Goal: Information Seeking & Learning: Learn about a topic

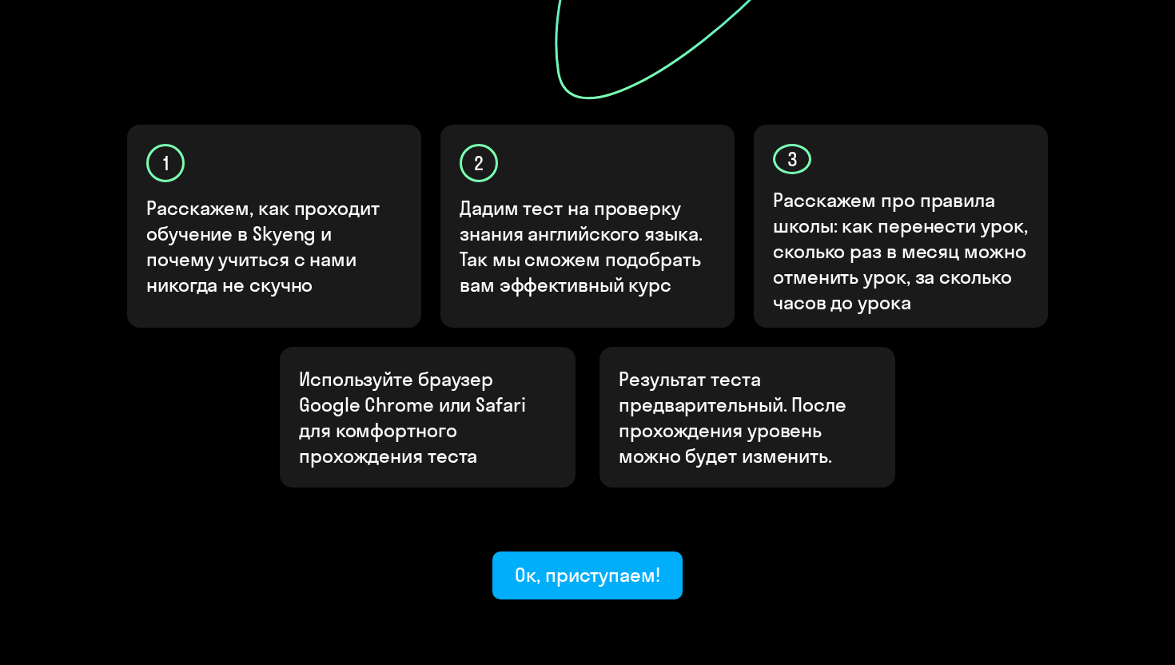
scroll to position [489, 0]
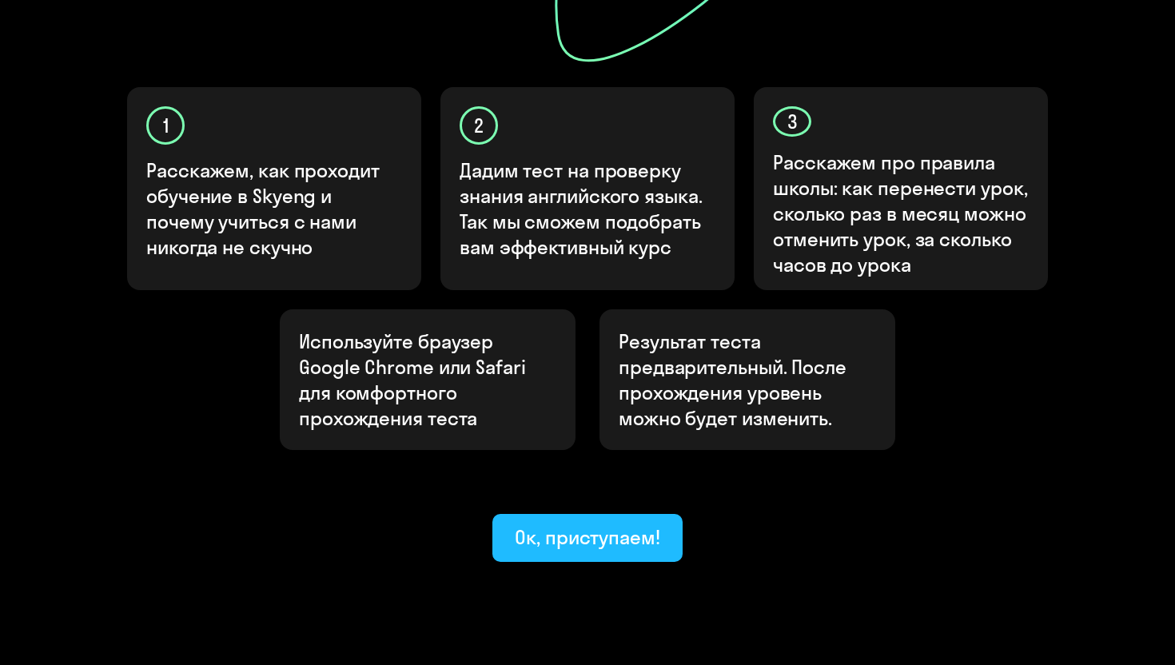
click at [608, 524] on div "Ок, приступаем!" at bounding box center [587, 537] width 145 height 26
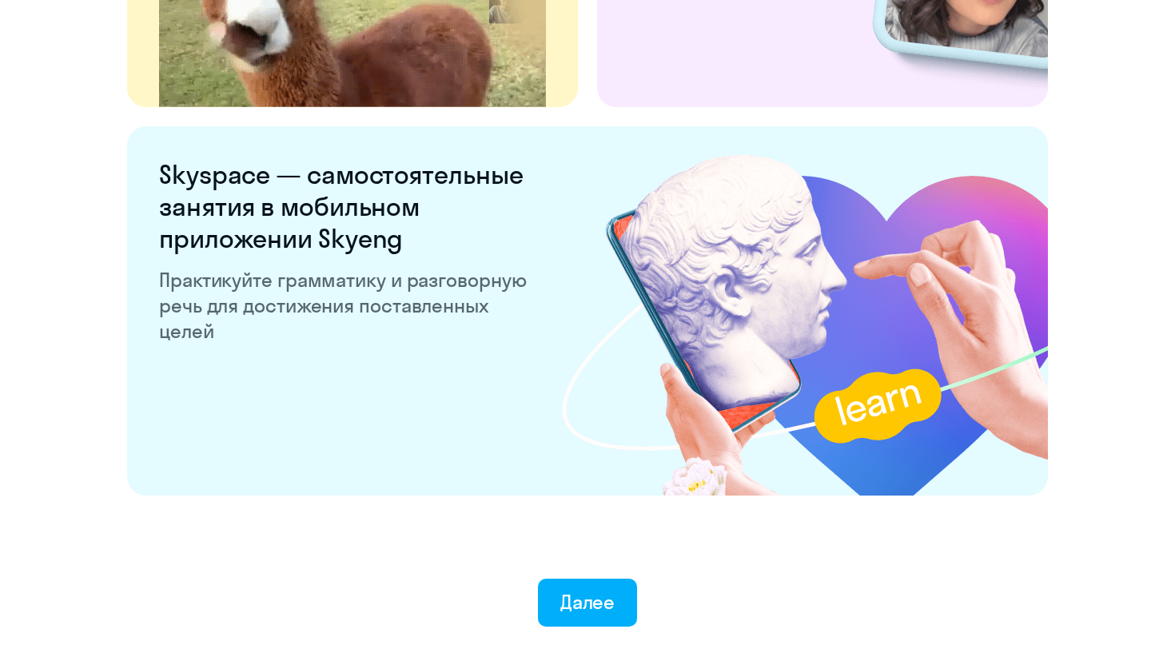
scroll to position [3039, 0]
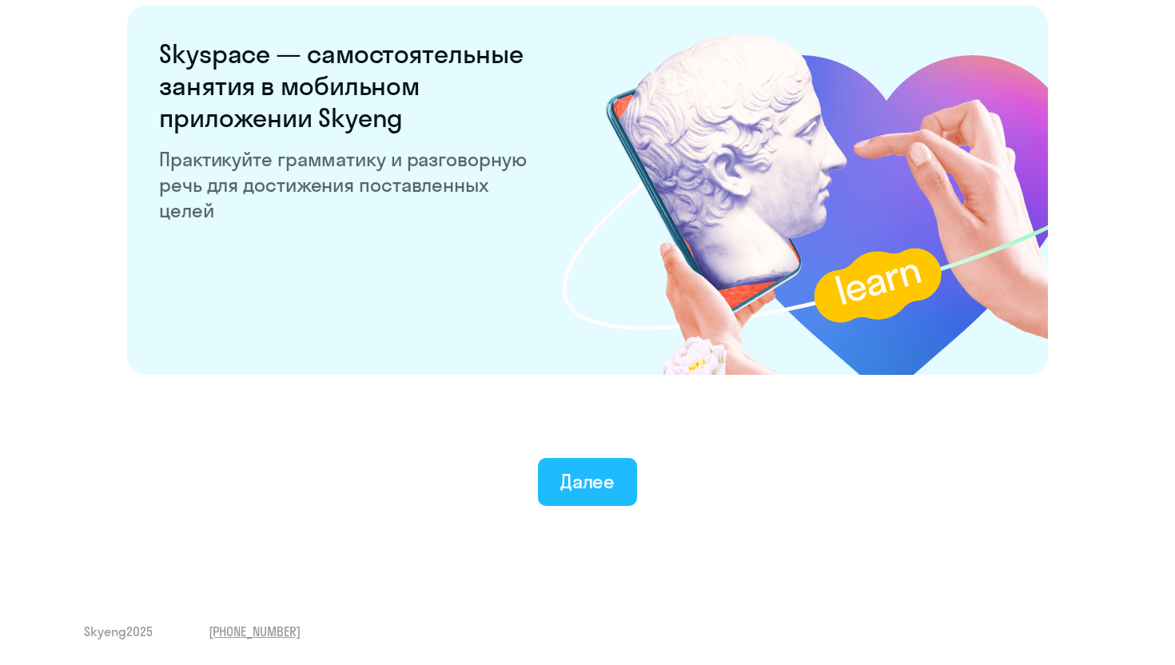
click at [589, 476] on div "Далее" at bounding box center [587, 481] width 55 height 26
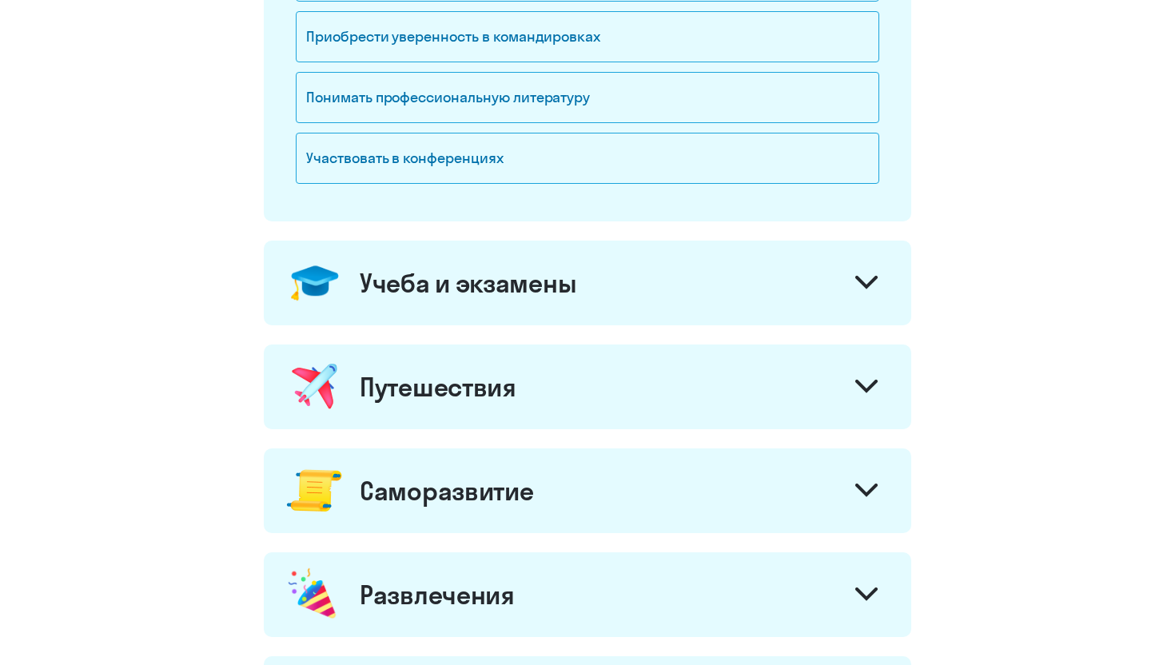
scroll to position [860, 0]
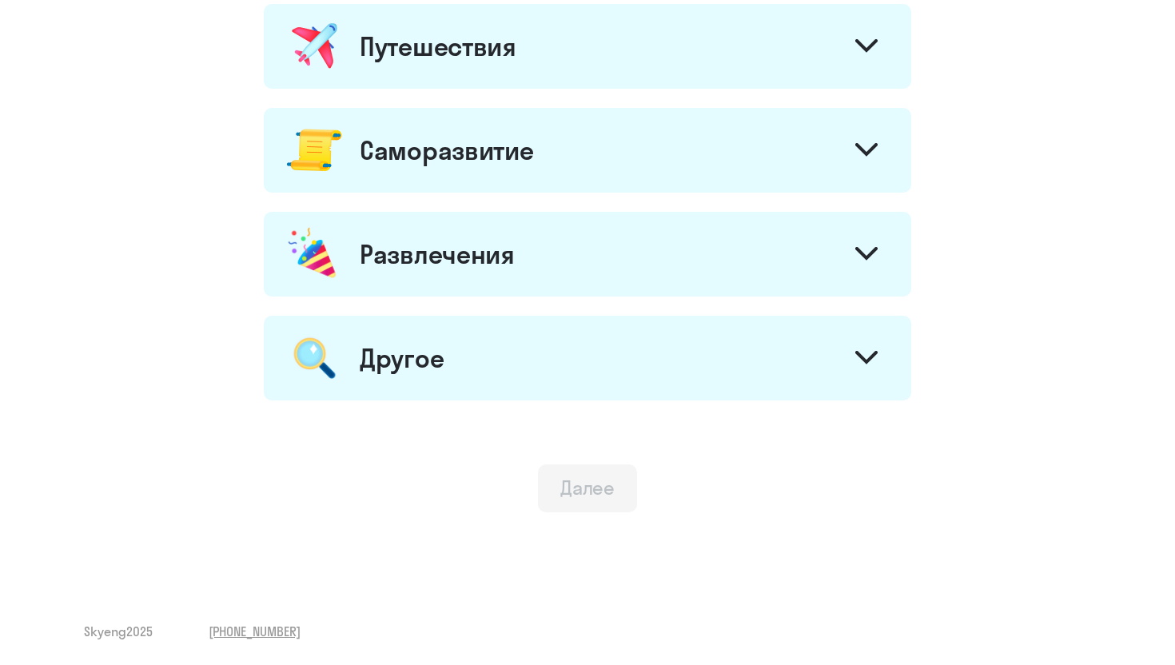
click at [878, 253] on div at bounding box center [866, 256] width 38 height 38
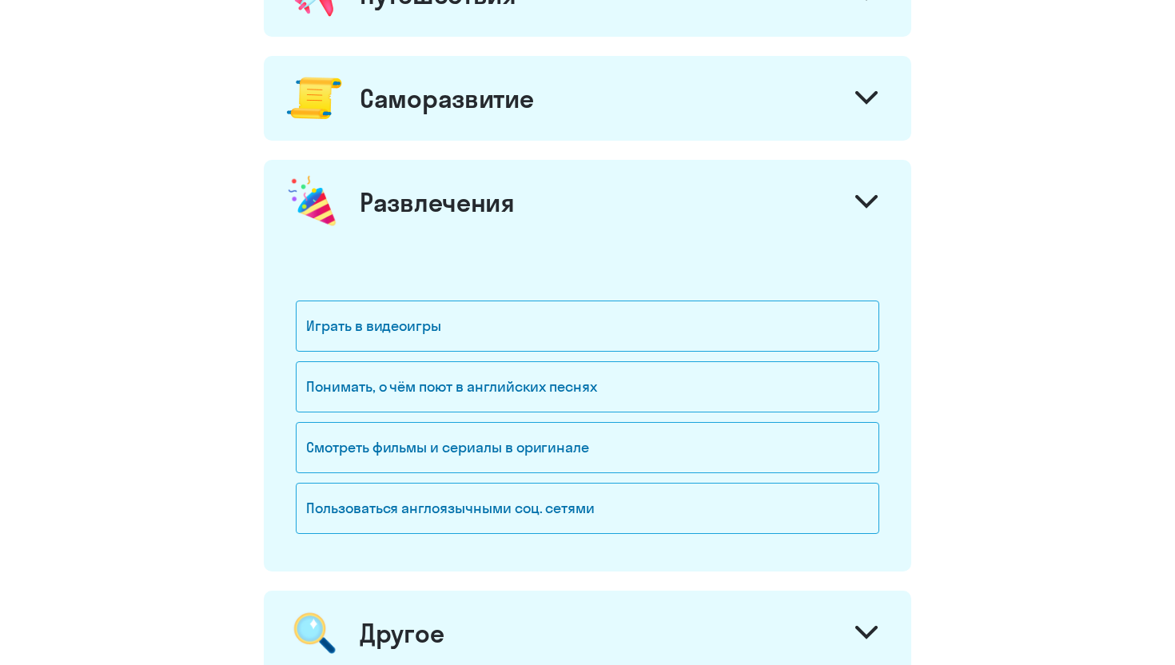
scroll to position [976, 0]
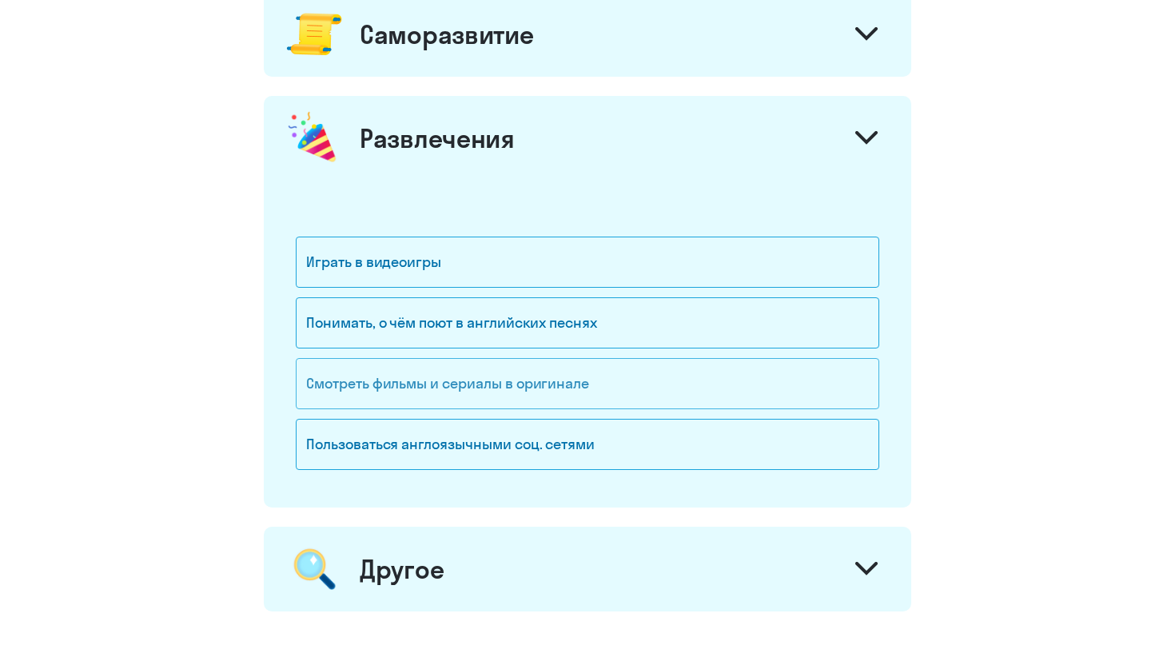
click at [619, 387] on div "Смотреть фильмы и сериалы в оригинале" at bounding box center [587, 383] width 583 height 51
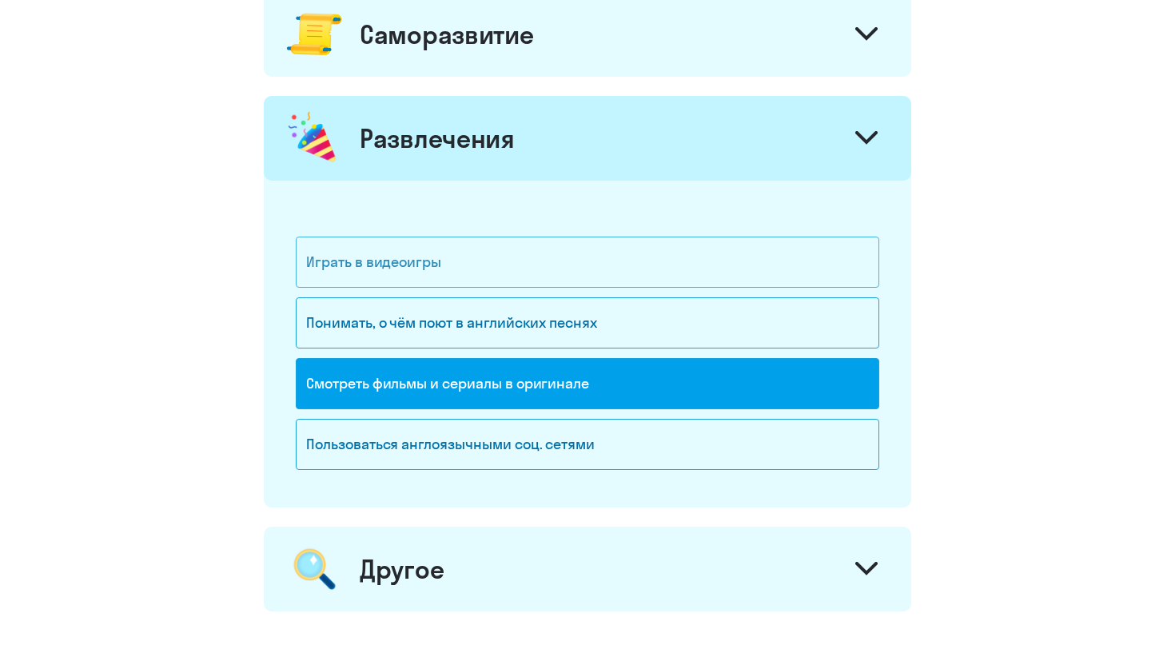
click at [599, 259] on div "Играть в видеоигры" at bounding box center [587, 262] width 583 height 51
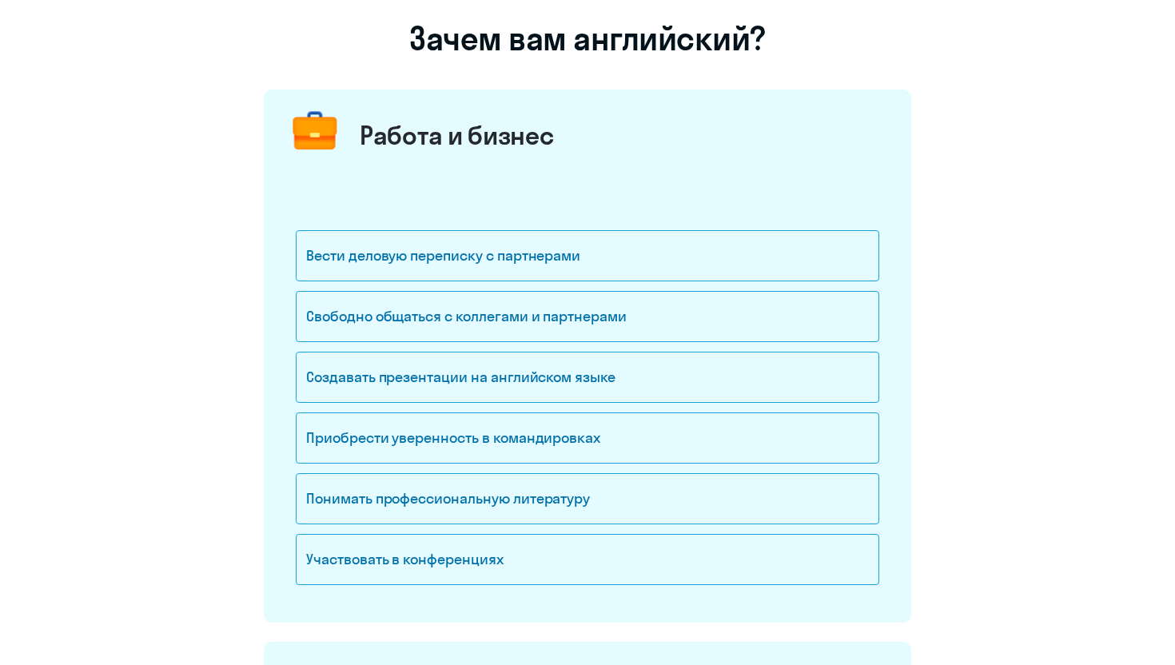
scroll to position [109, 0]
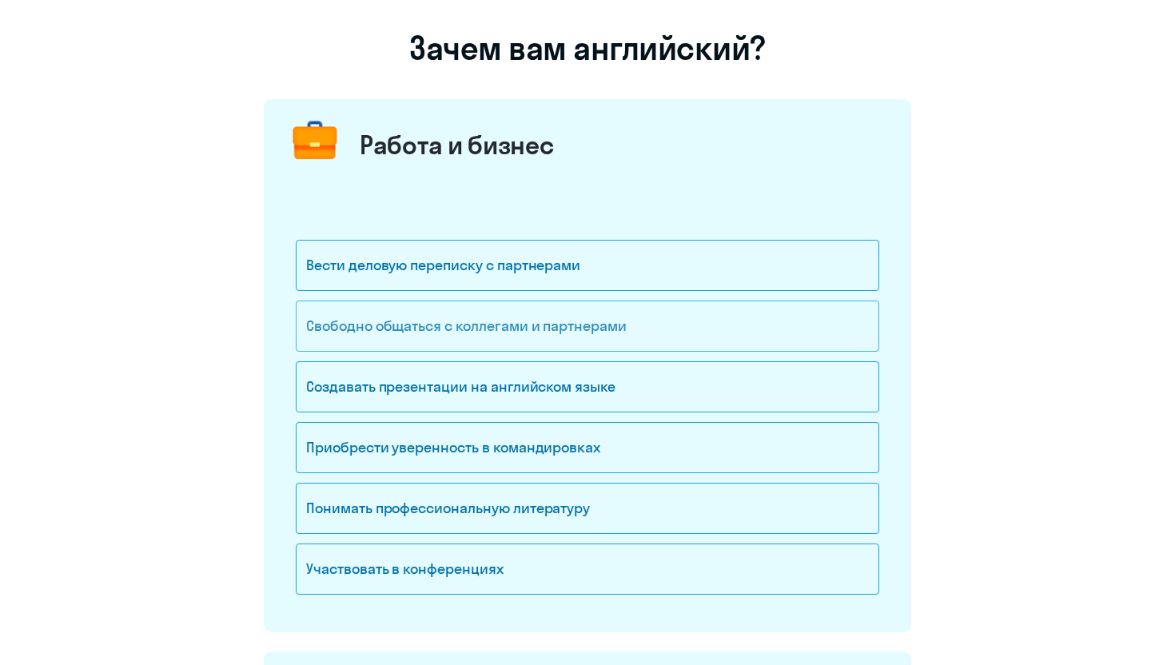
click at [646, 328] on div "Свободно общаться с коллегами и партнерами" at bounding box center [587, 325] width 583 height 51
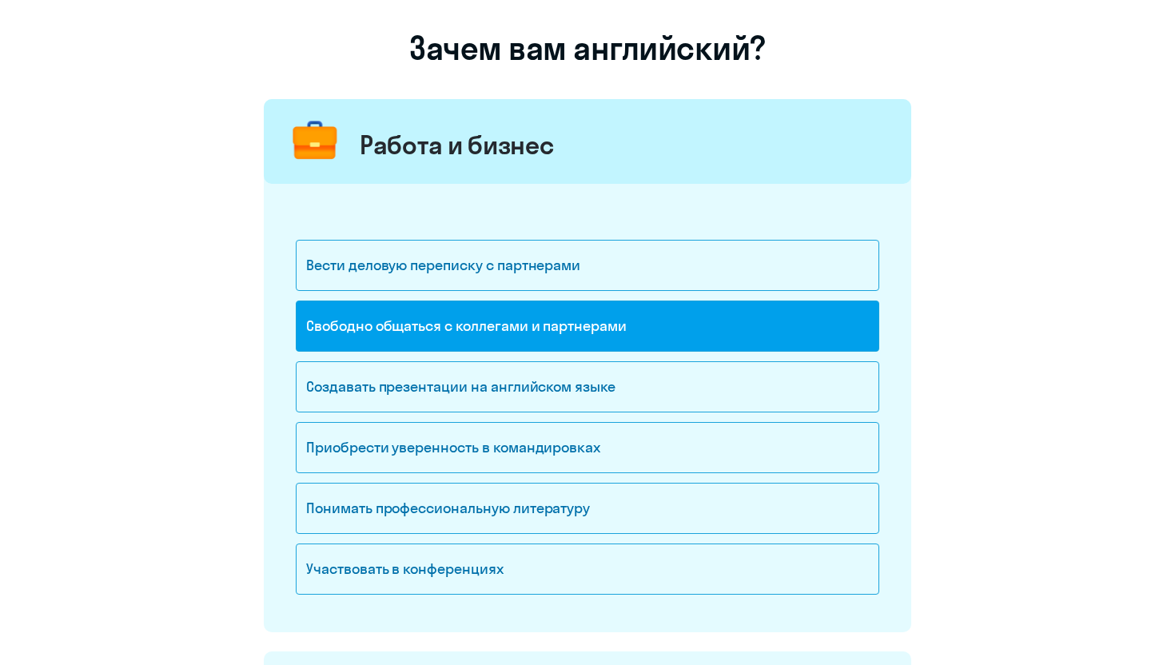
click at [658, 332] on div "Свободно общаться с коллегами и партнерами" at bounding box center [587, 325] width 583 height 51
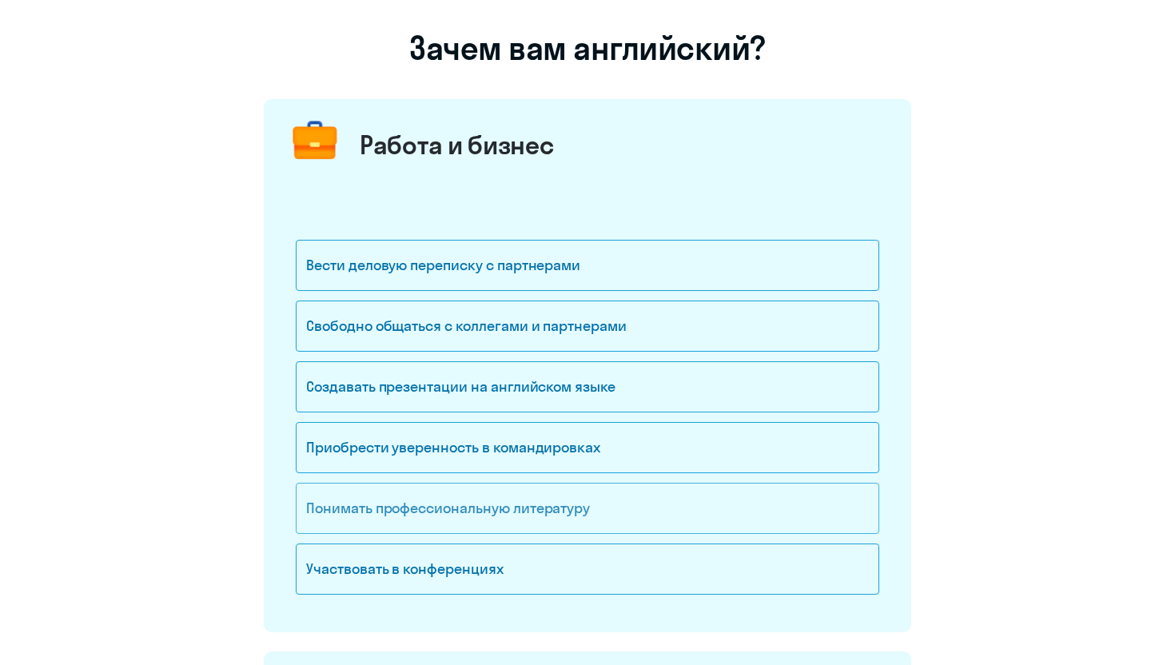
click at [623, 510] on div "Понимать профессиональную литературу" at bounding box center [587, 508] width 583 height 51
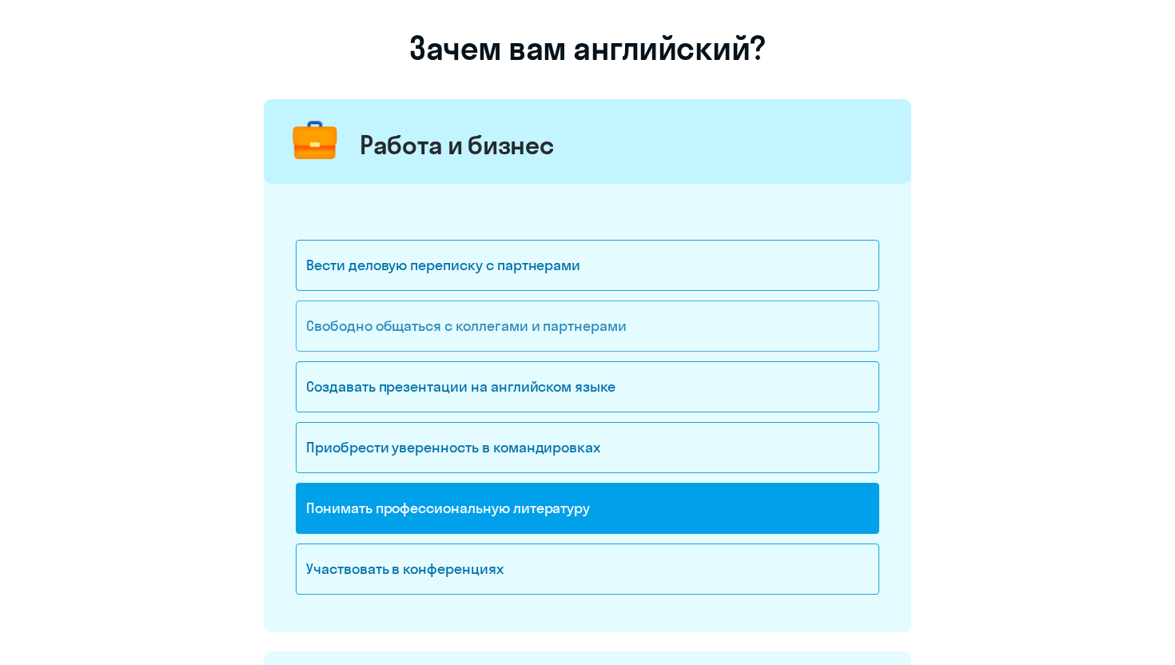
click at [651, 327] on div "Свободно общаться с коллегами и партнерами" at bounding box center [587, 325] width 583 height 51
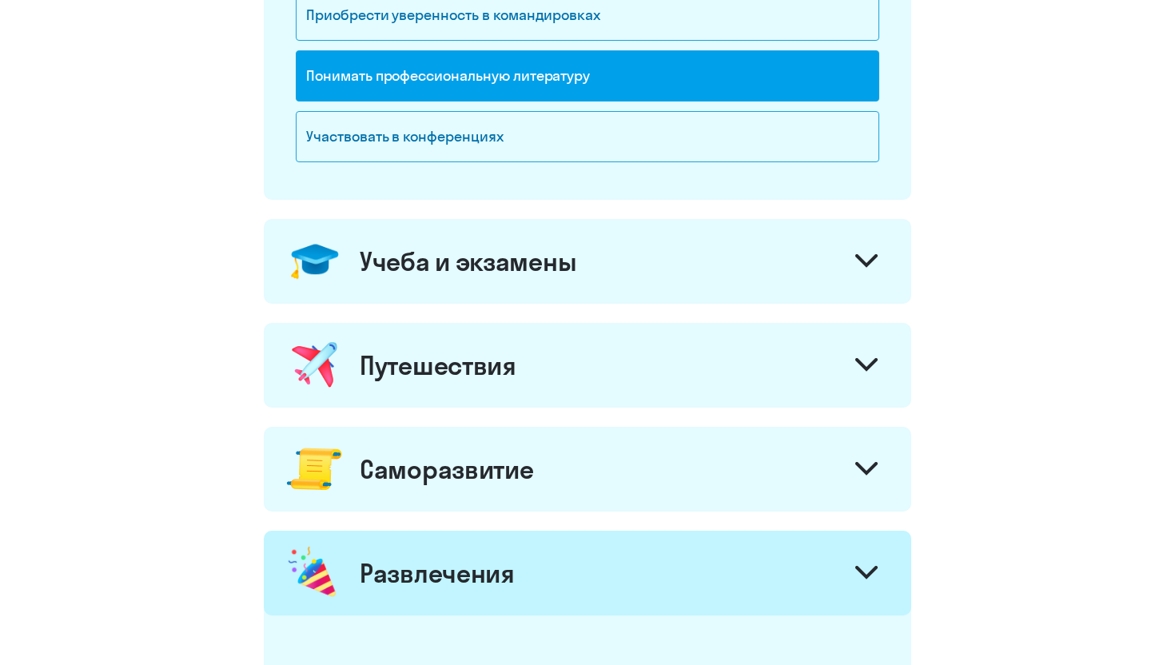
scroll to position [555, 0]
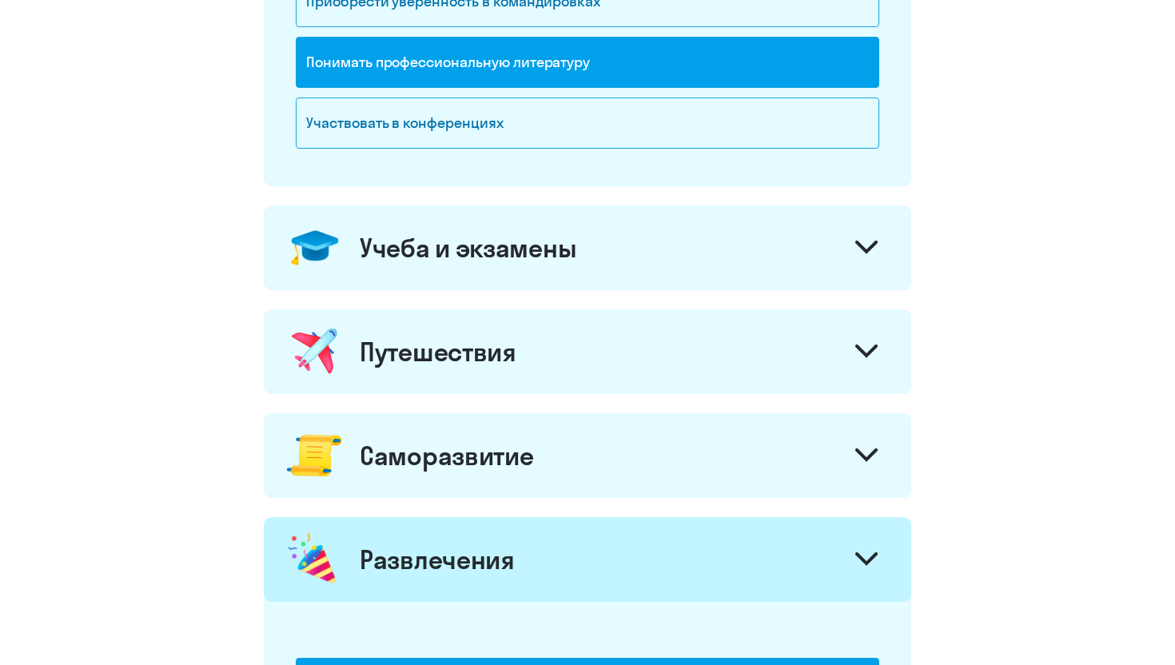
click at [872, 247] on icon at bounding box center [866, 247] width 19 height 10
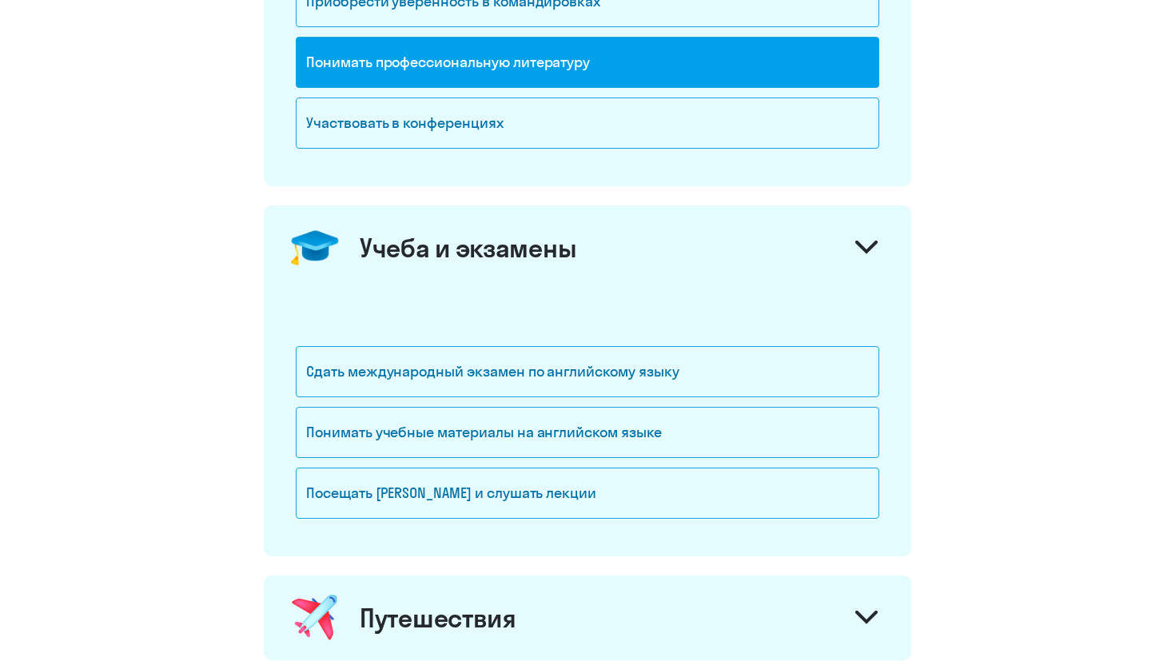
click at [863, 240] on div at bounding box center [866, 249] width 38 height 38
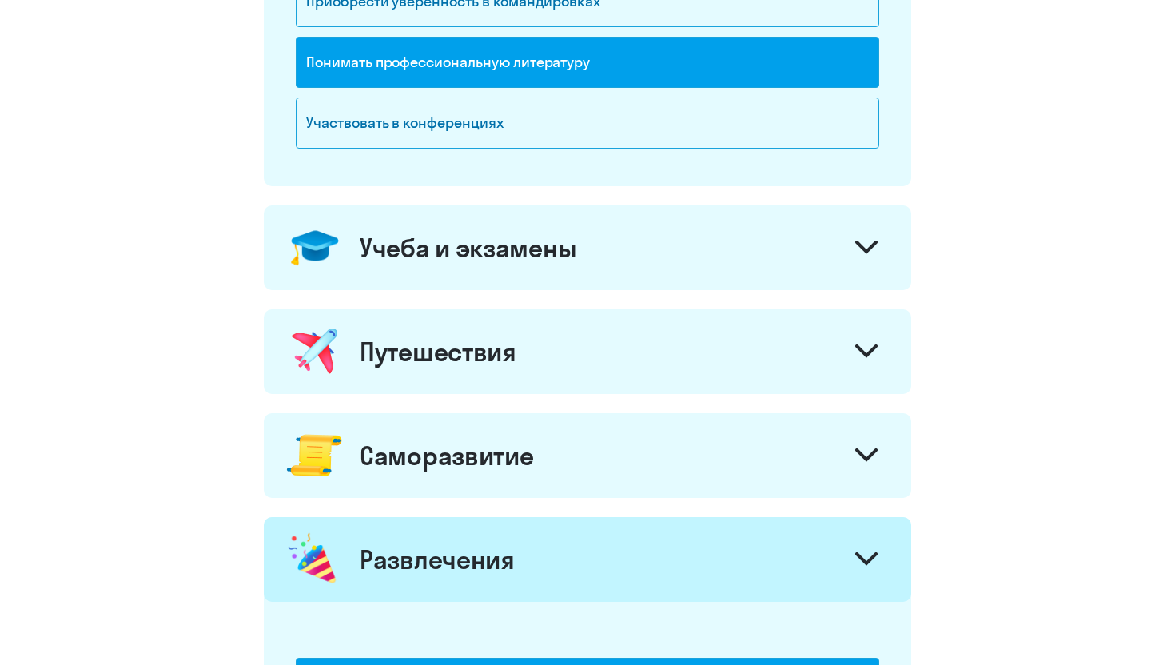
click at [863, 235] on div at bounding box center [866, 249] width 38 height 38
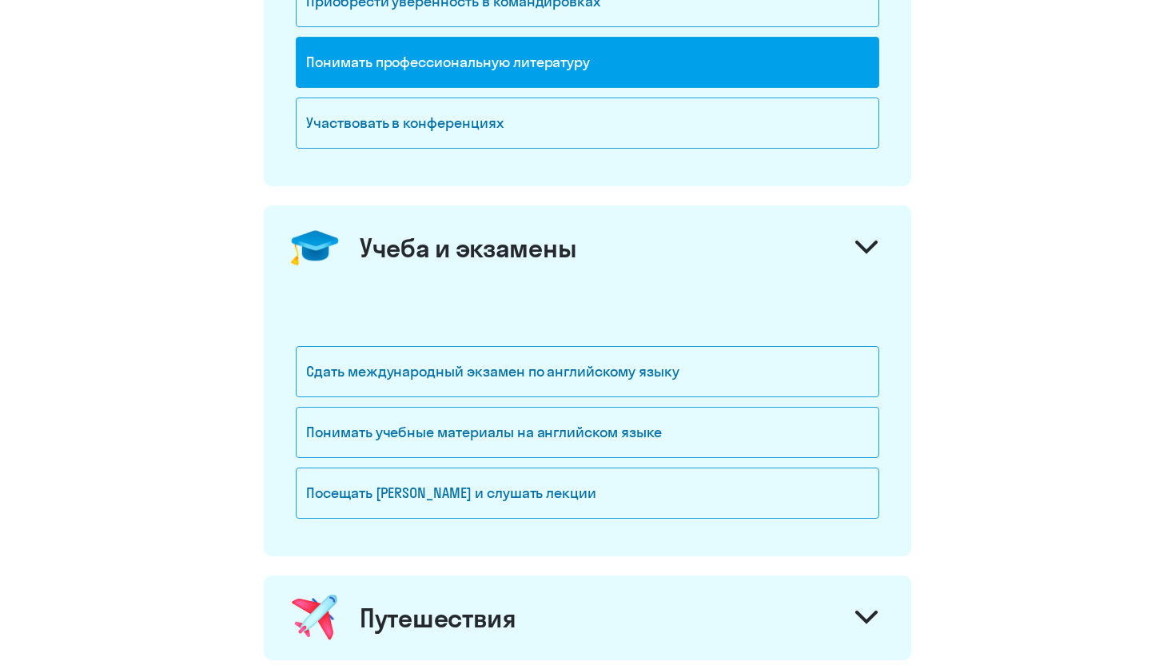
click at [863, 235] on div at bounding box center [866, 249] width 38 height 38
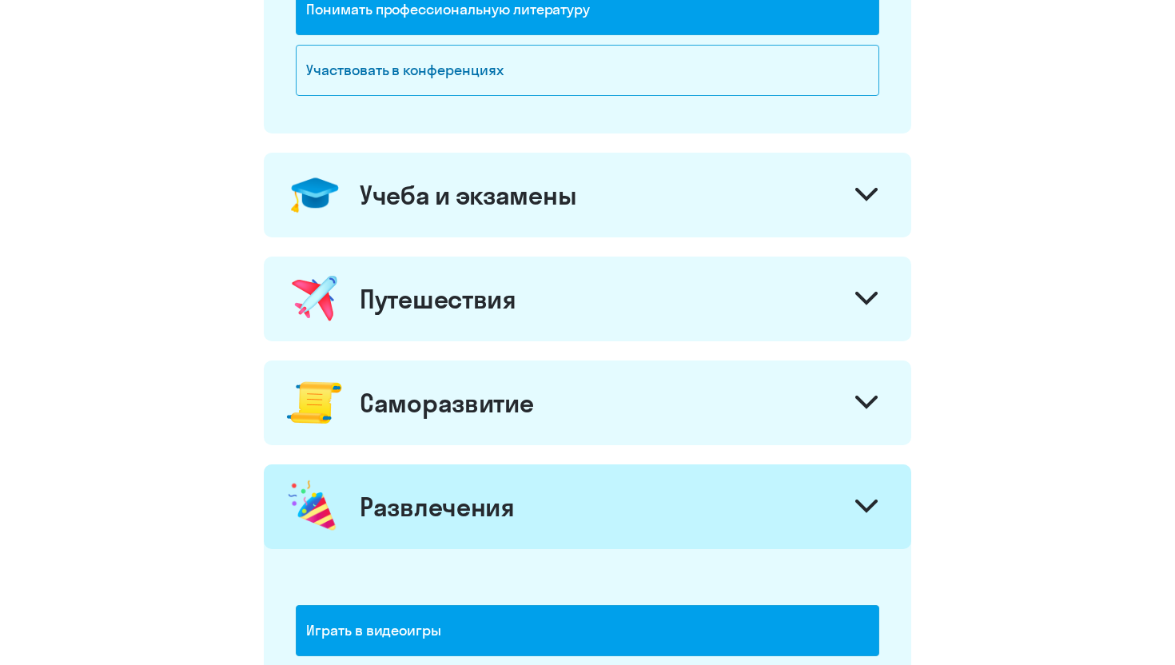
scroll to position [654, 0]
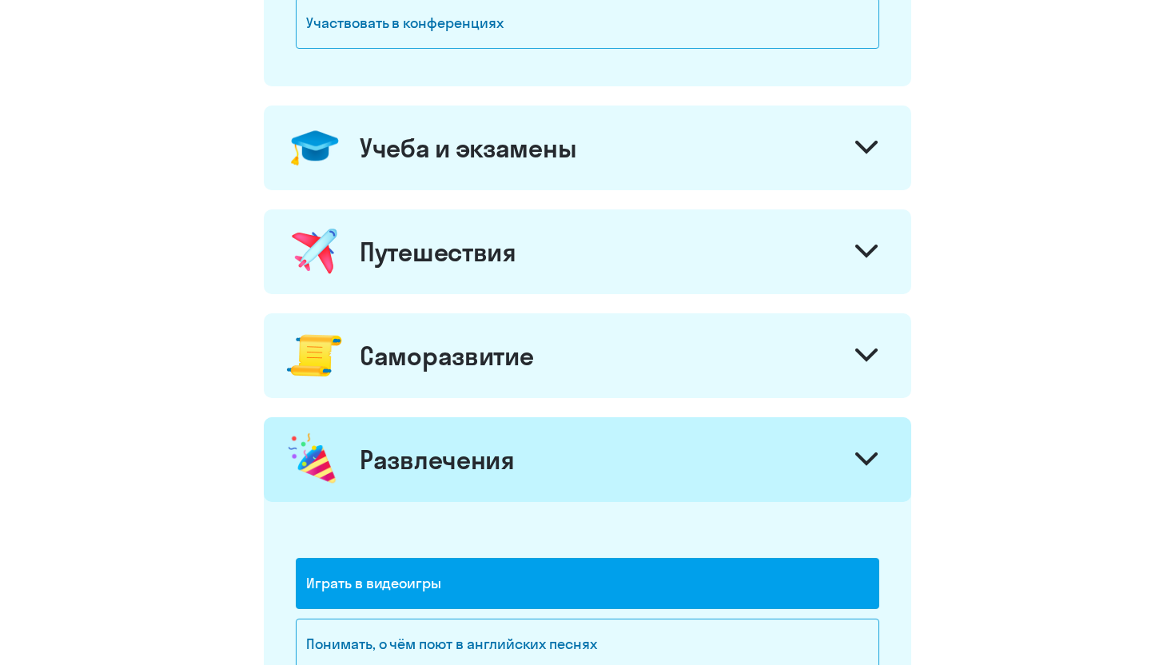
click at [872, 254] on icon at bounding box center [866, 252] width 22 height 14
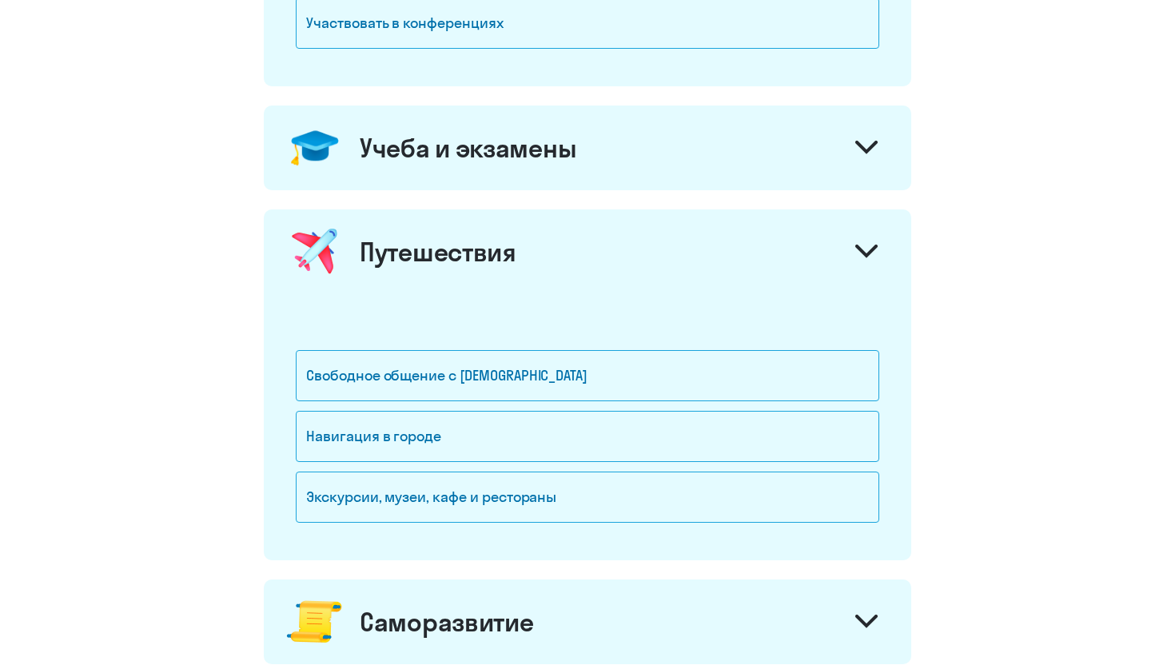
click at [685, 404] on div "Свободное общение с [DEMOGRAPHIC_DATA]" at bounding box center [587, 380] width 583 height 61
click at [698, 384] on div "Свободное общение с [DEMOGRAPHIC_DATA]" at bounding box center [587, 375] width 583 height 51
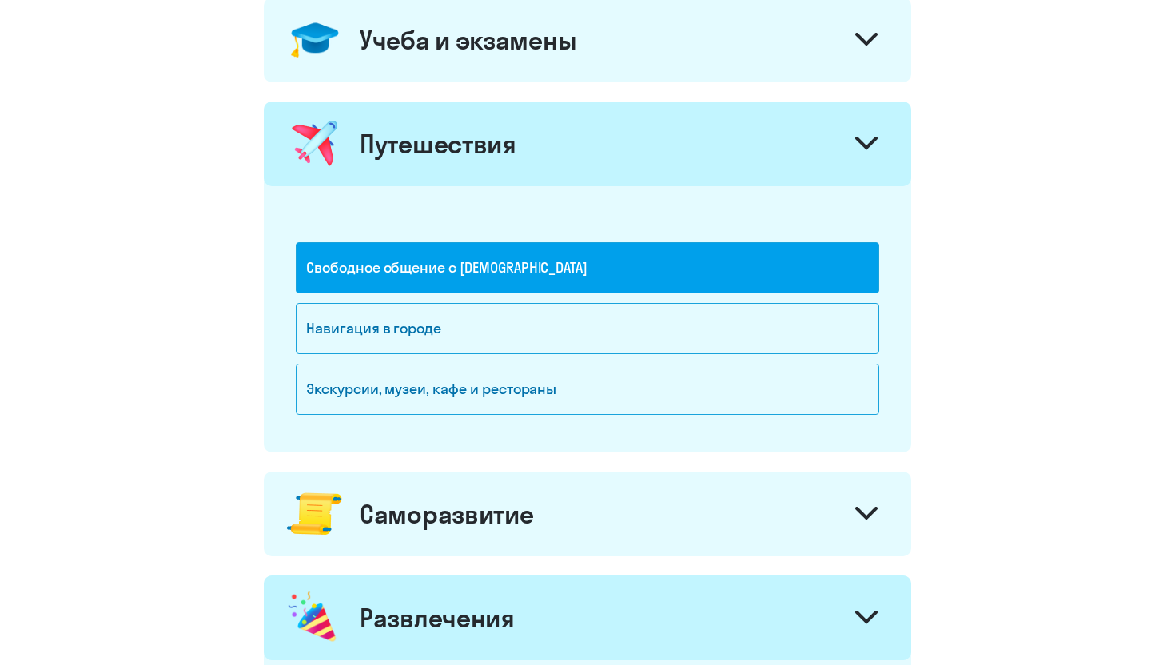
scroll to position [821, 0]
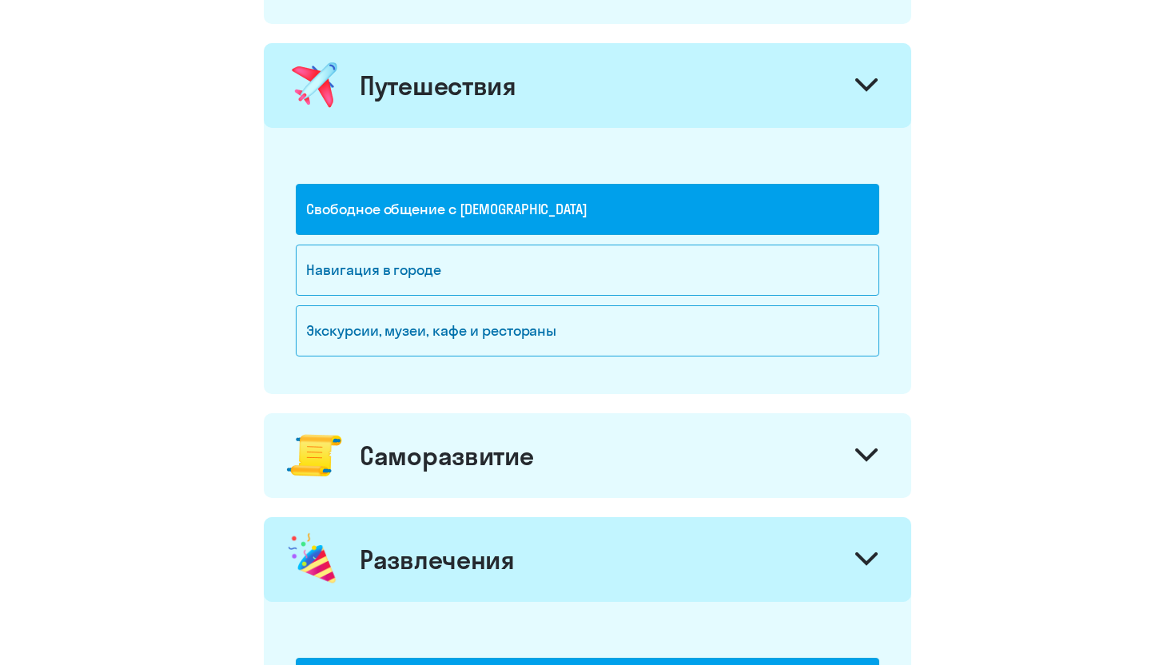
click at [862, 434] on div "Саморазвитие" at bounding box center [587, 455] width 647 height 85
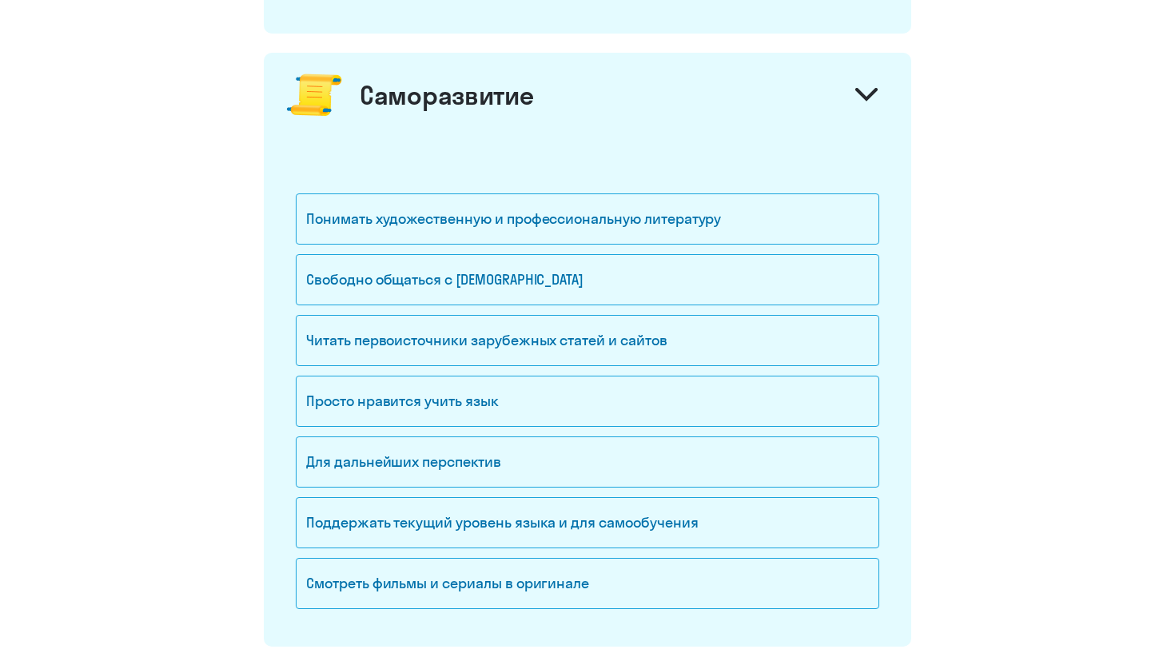
scroll to position [1202, 0]
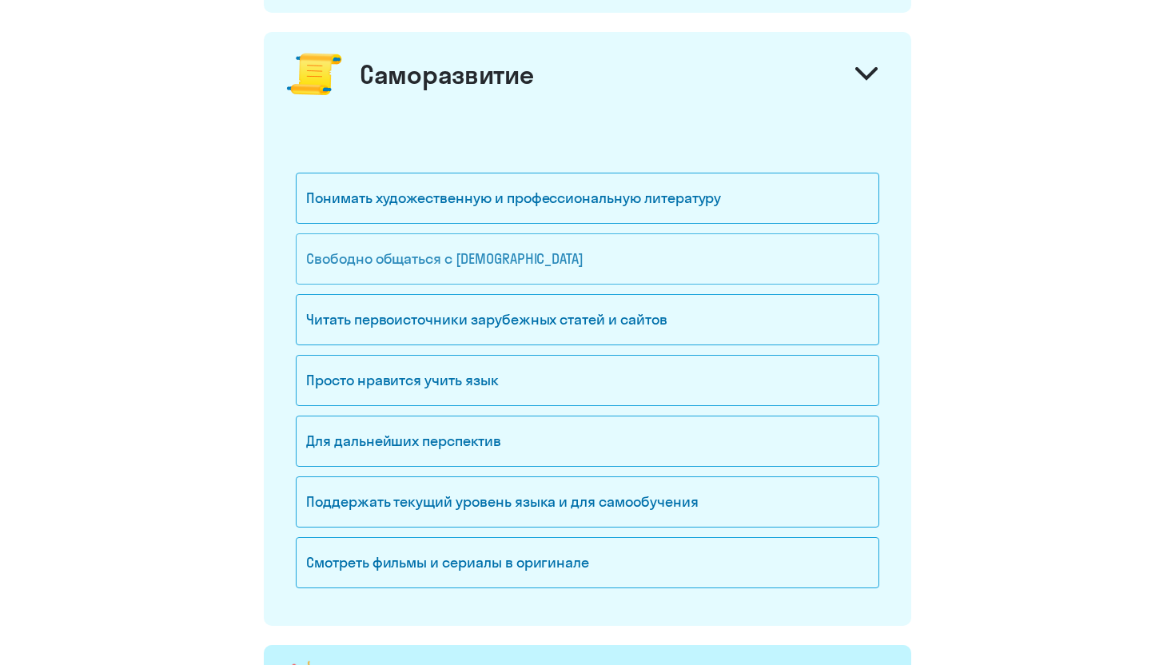
click at [697, 265] on div "Свободно общаться с [DEMOGRAPHIC_DATA]" at bounding box center [587, 258] width 583 height 51
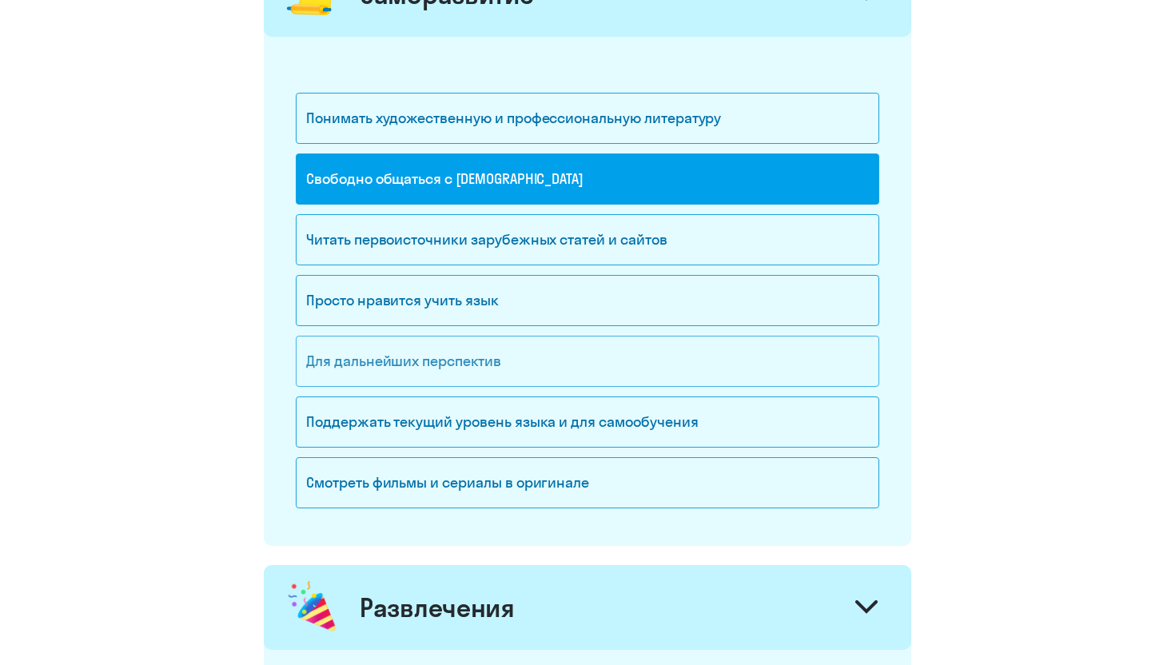
click at [682, 374] on div "Для дальнейших перспектив" at bounding box center [587, 361] width 583 height 51
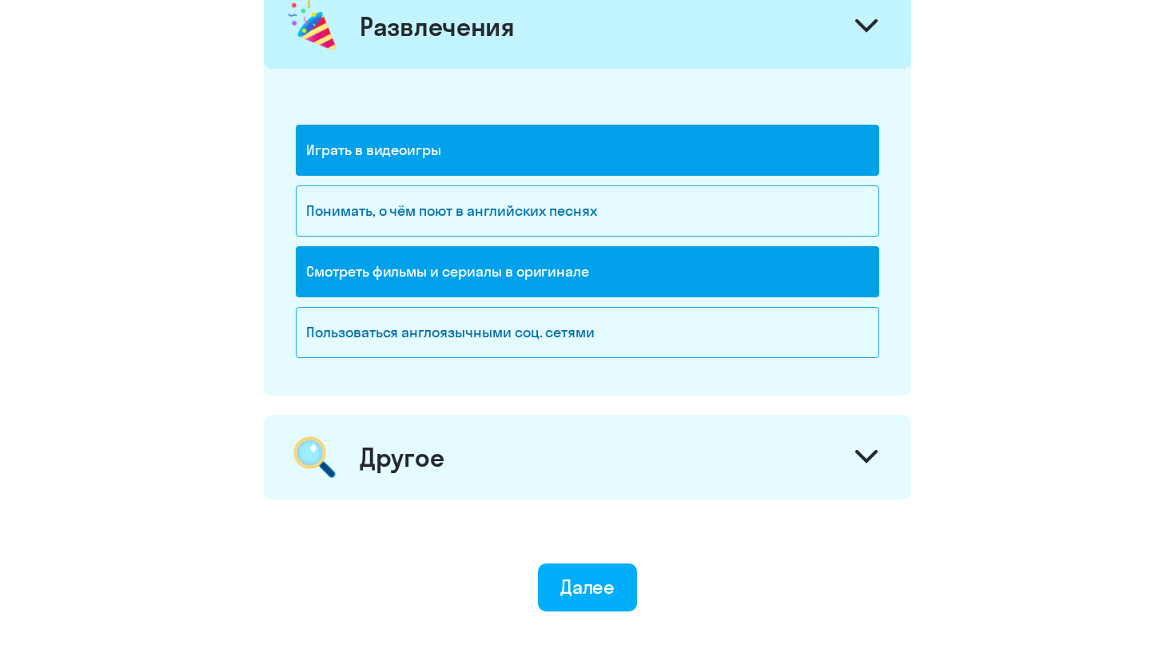
scroll to position [1870, 0]
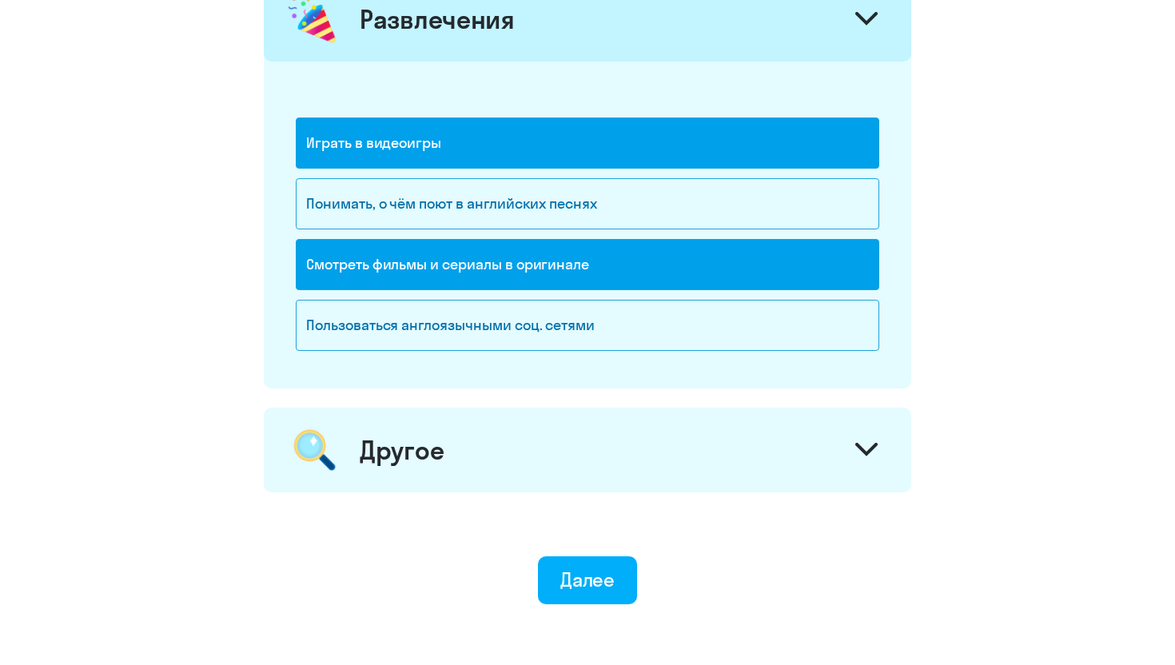
click at [694, 420] on div "Другое" at bounding box center [587, 450] width 647 height 85
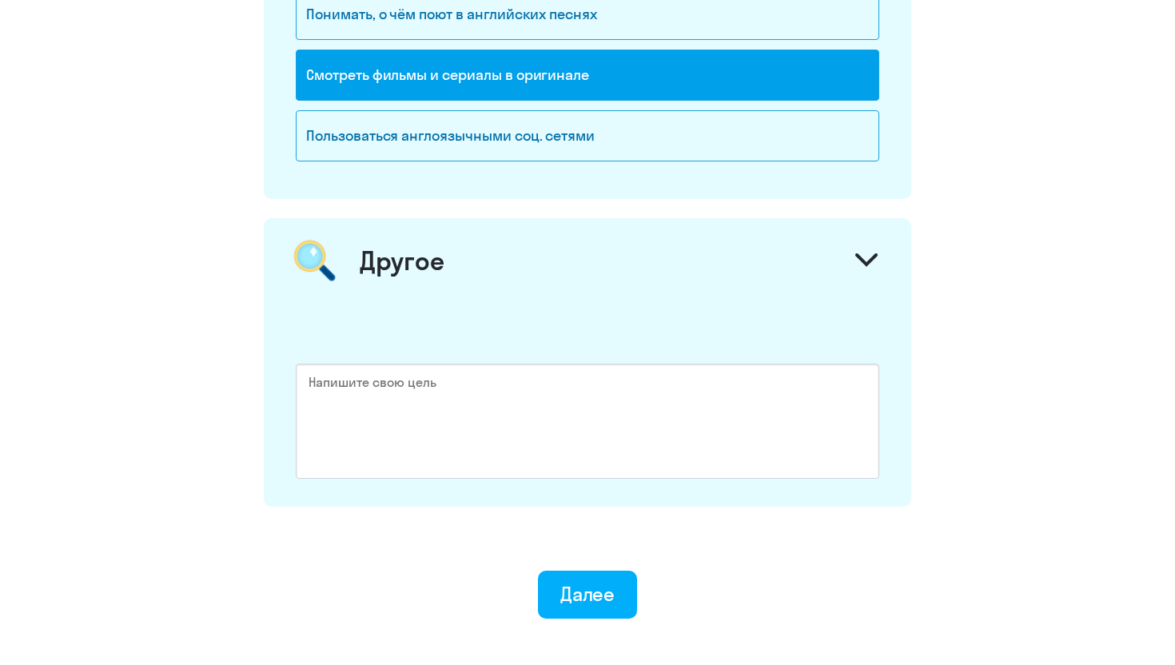
scroll to position [2165, 0]
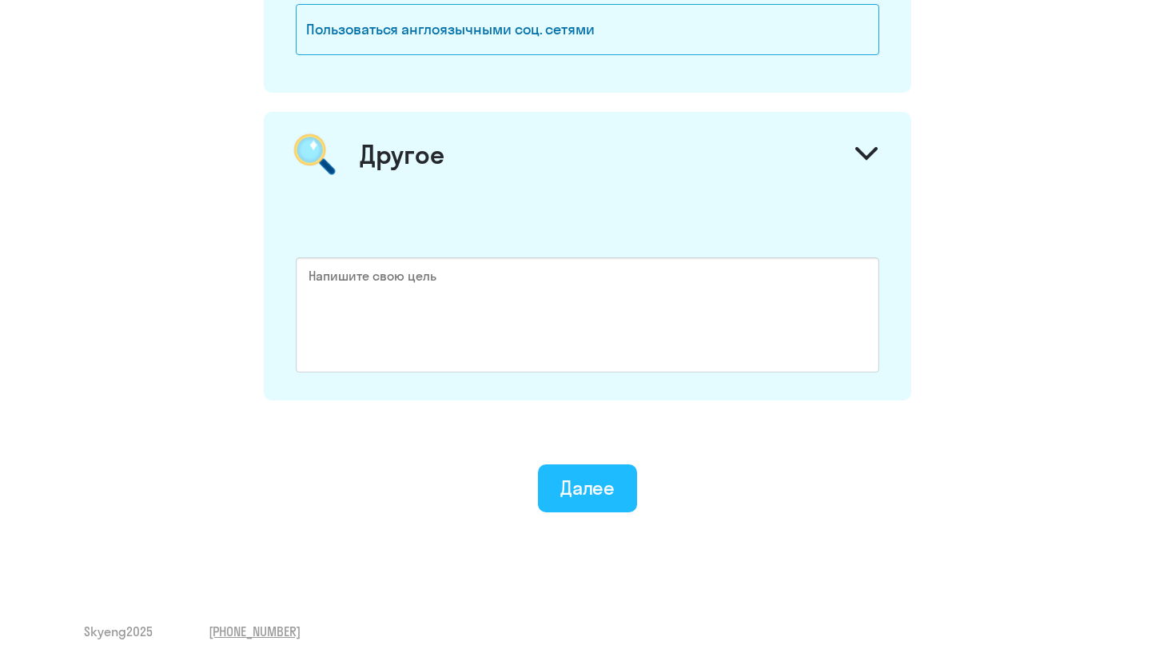
click at [603, 493] on div "Далее" at bounding box center [587, 488] width 55 height 26
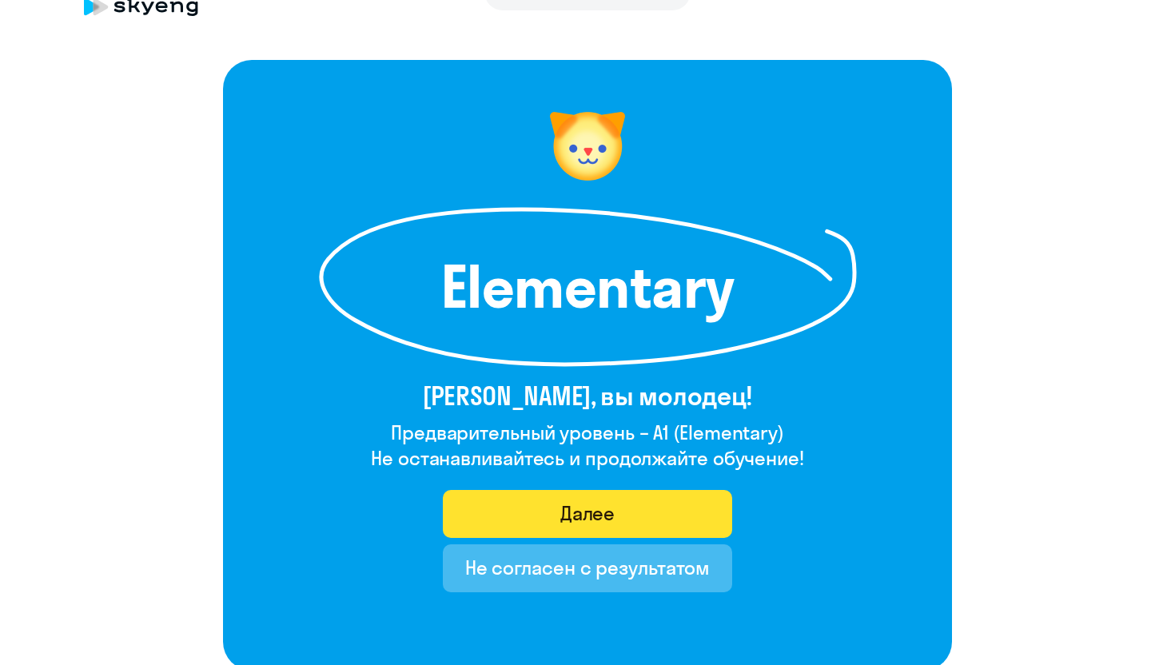
scroll to position [62, 0]
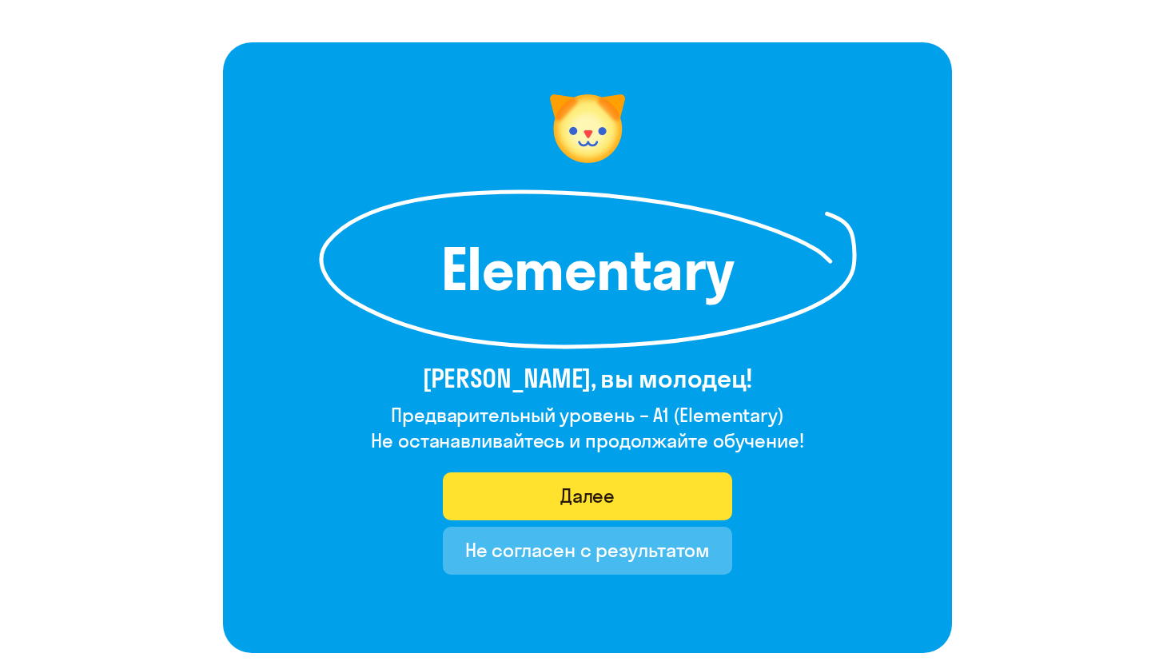
click at [621, 487] on button "Далее" at bounding box center [588, 496] width 290 height 48
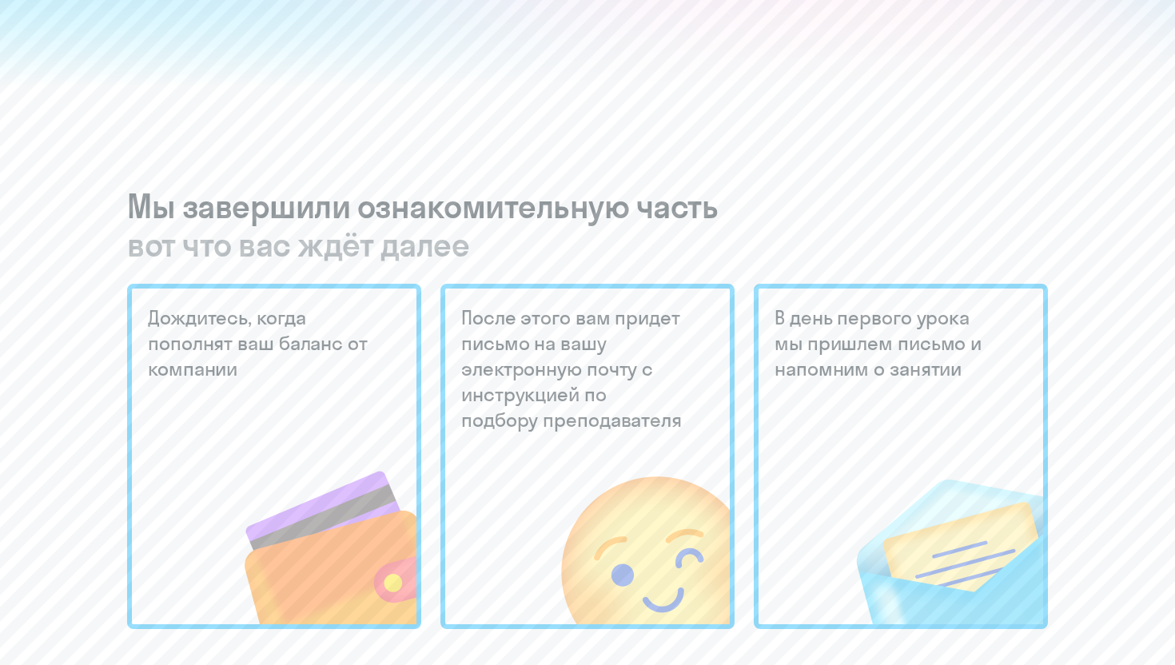
scroll to position [282, 0]
